Goal: Navigation & Orientation: Find specific page/section

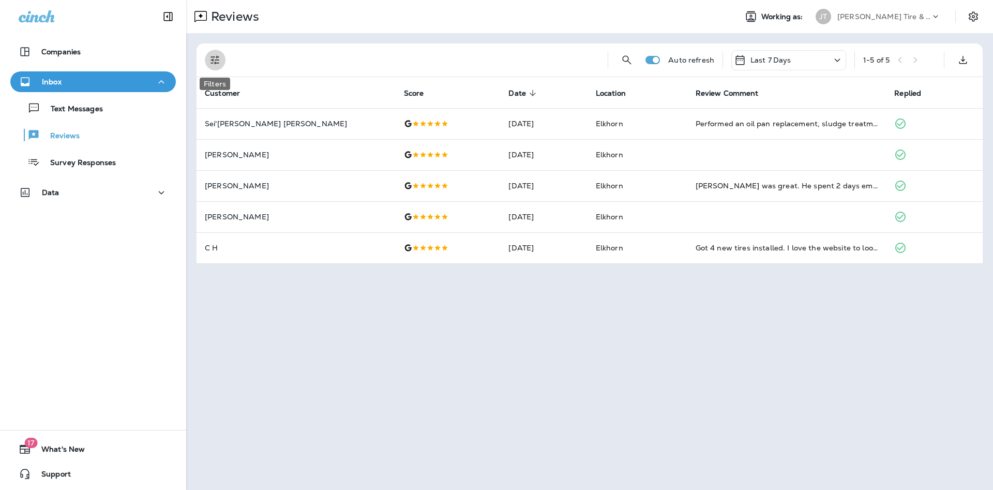
click at [218, 57] on icon "Filters" at bounding box center [215, 60] width 9 height 9
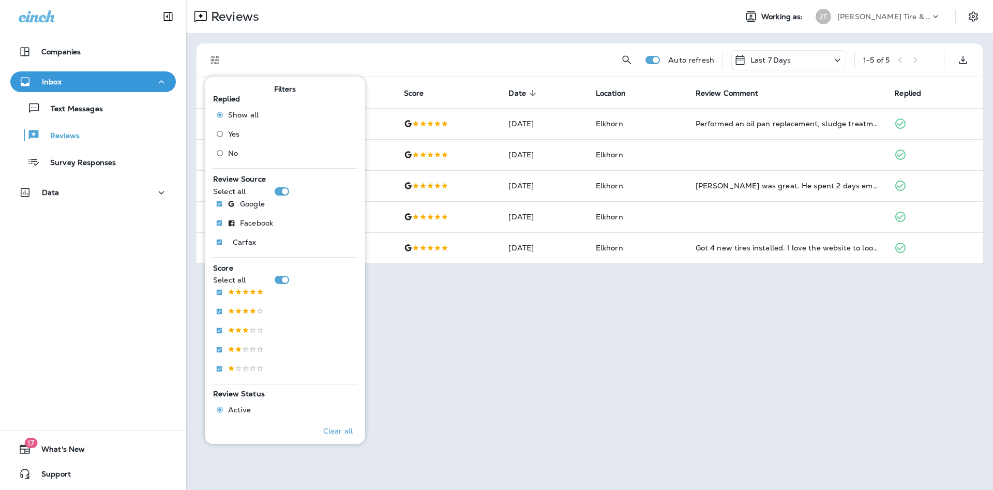
click at [406, 376] on div "Reviews Working as: [PERSON_NAME] Tire & Auto Auto refresh Last 7 Days 1 - 5 of…" at bounding box center [589, 245] width 807 height 490
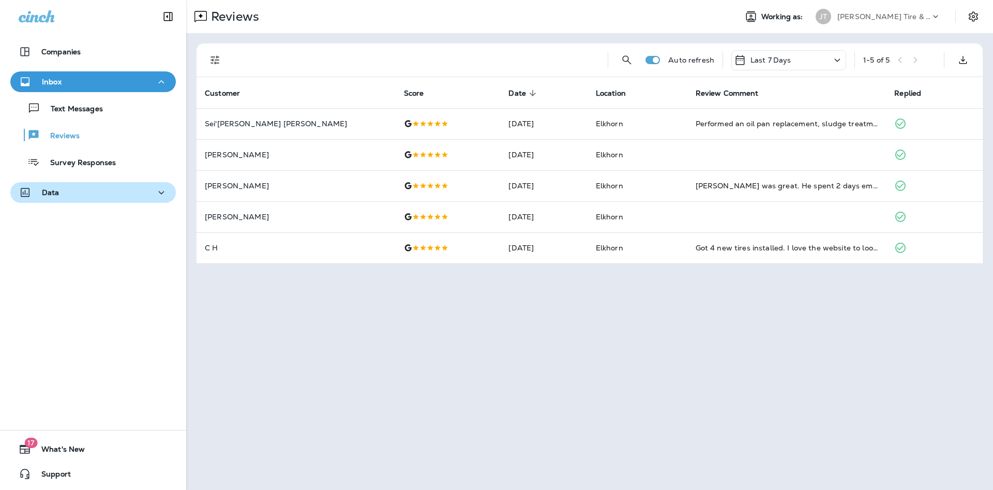
click at [100, 192] on div "Data" at bounding box center [93, 192] width 149 height 13
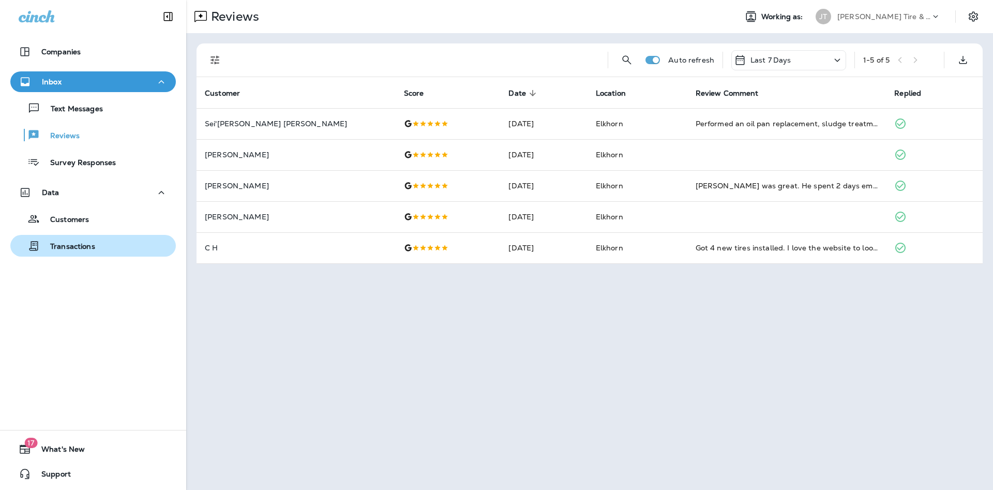
click at [93, 241] on div "Transactions" at bounding box center [54, 246] width 81 height 16
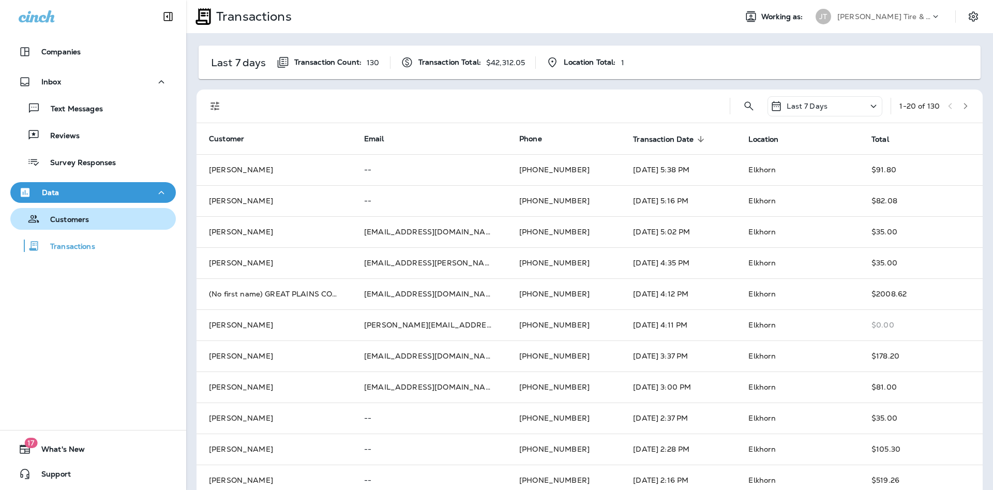
click at [98, 223] on div "Customers" at bounding box center [92, 219] width 157 height 16
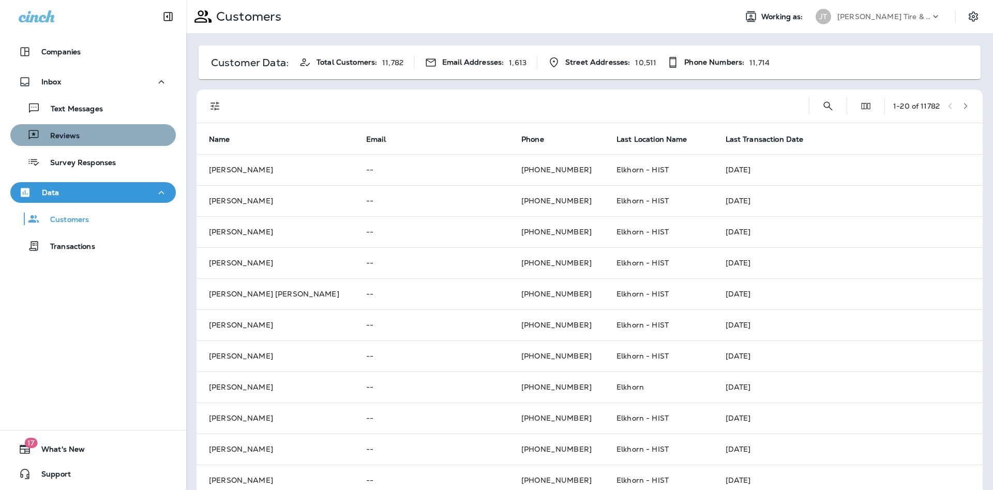
click at [81, 127] on button "Reviews" at bounding box center [93, 135] width 166 height 22
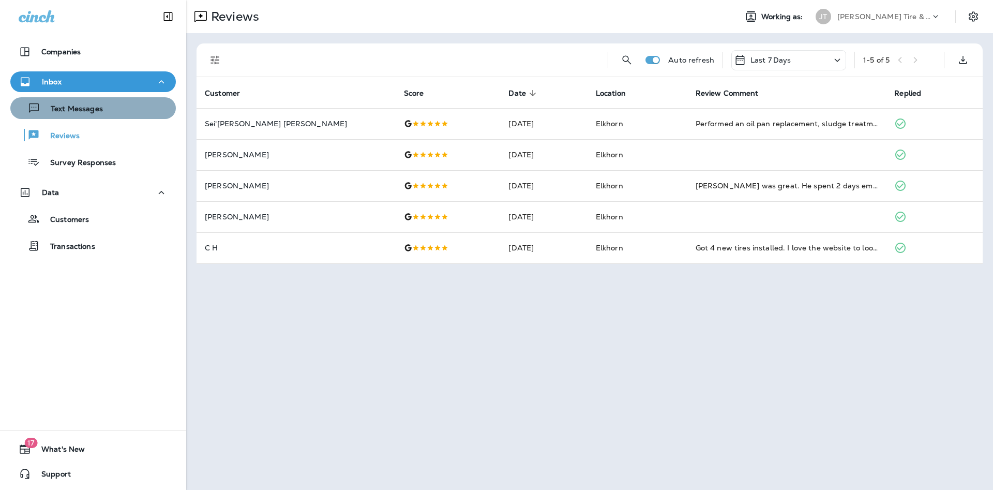
click at [92, 113] on p "Text Messages" at bounding box center [71, 109] width 63 height 10
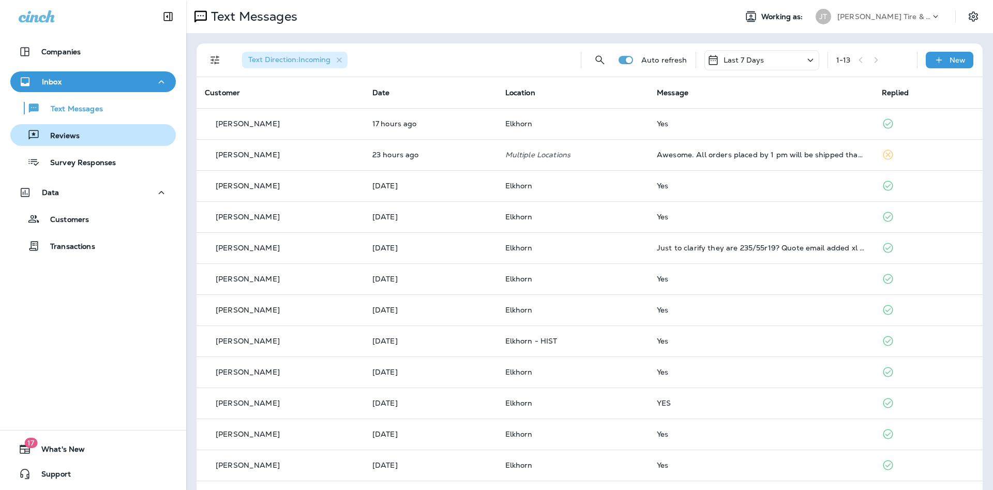
click at [88, 141] on div "Reviews" at bounding box center [92, 135] width 157 height 16
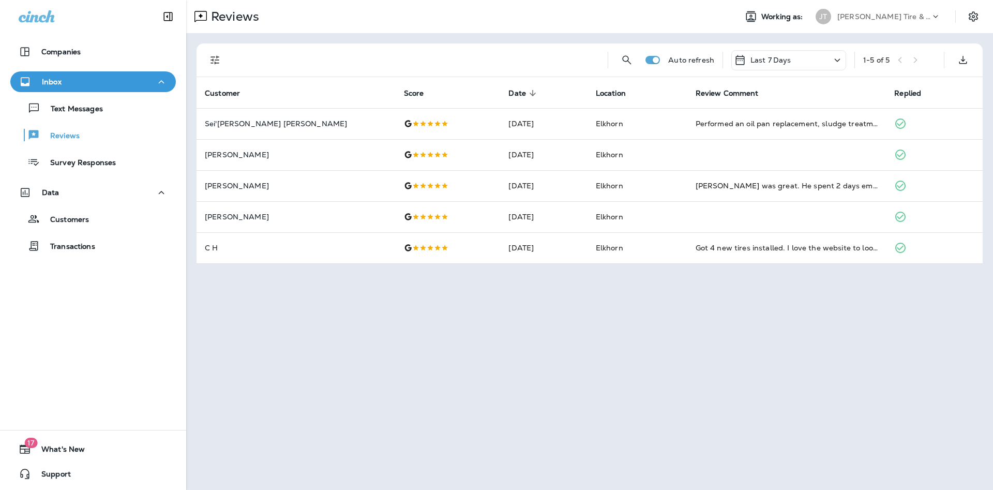
click at [191, 287] on div "Reviews Working as: [PERSON_NAME] Tire & Auto Auto refresh Last 7 Days 1 - 5 of…" at bounding box center [589, 245] width 807 height 490
